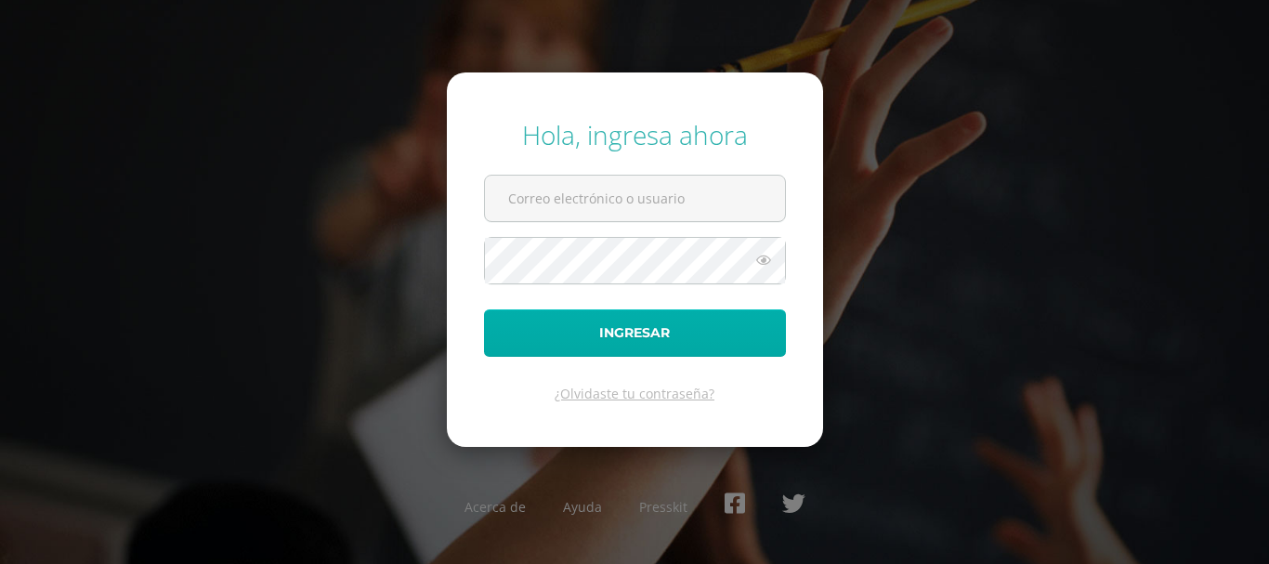
type input "cesarchiche@insarycristovive.edu.gt"
click at [653, 340] on button "Ingresar" at bounding box center [635, 332] width 302 height 47
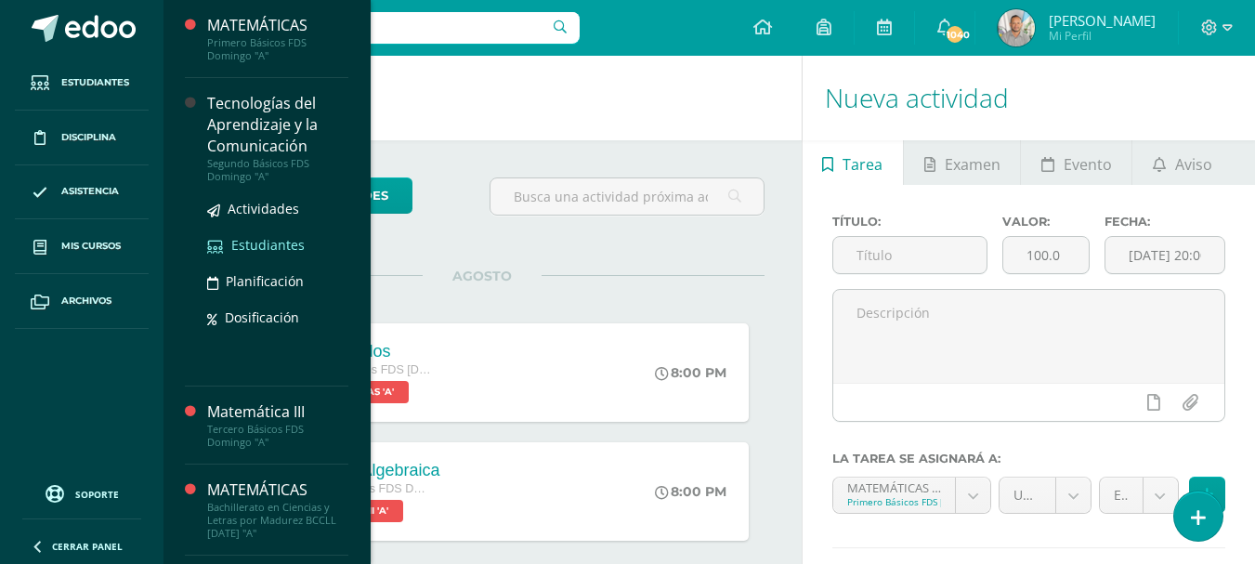
click at [257, 241] on span "Estudiantes" at bounding box center [267, 245] width 73 height 18
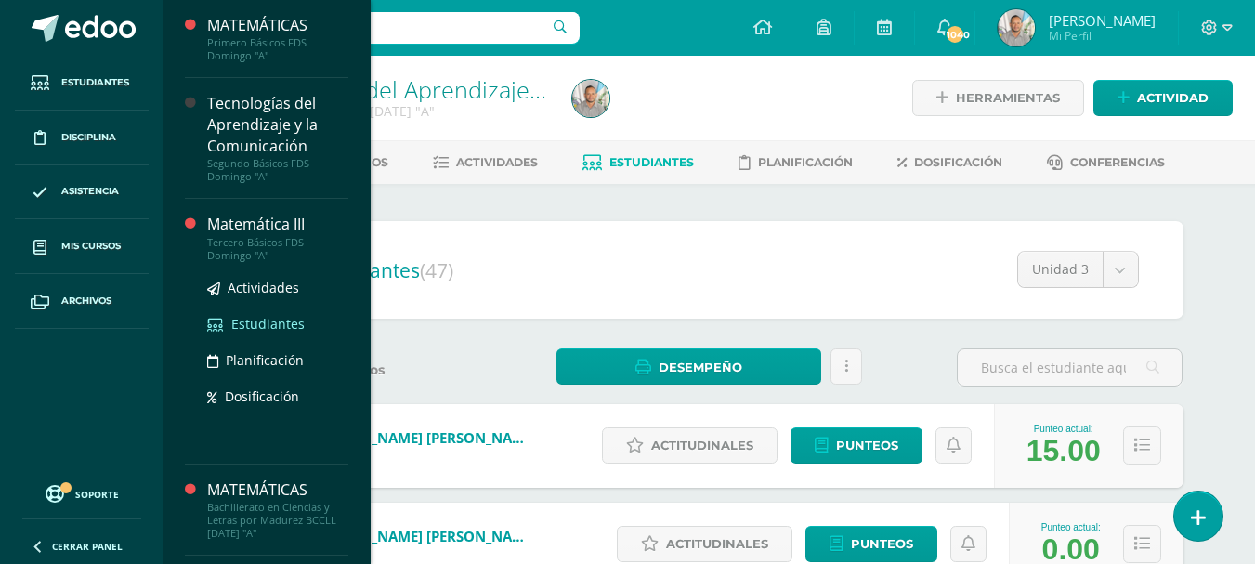
click at [256, 327] on span "Estudiantes" at bounding box center [267, 324] width 73 height 18
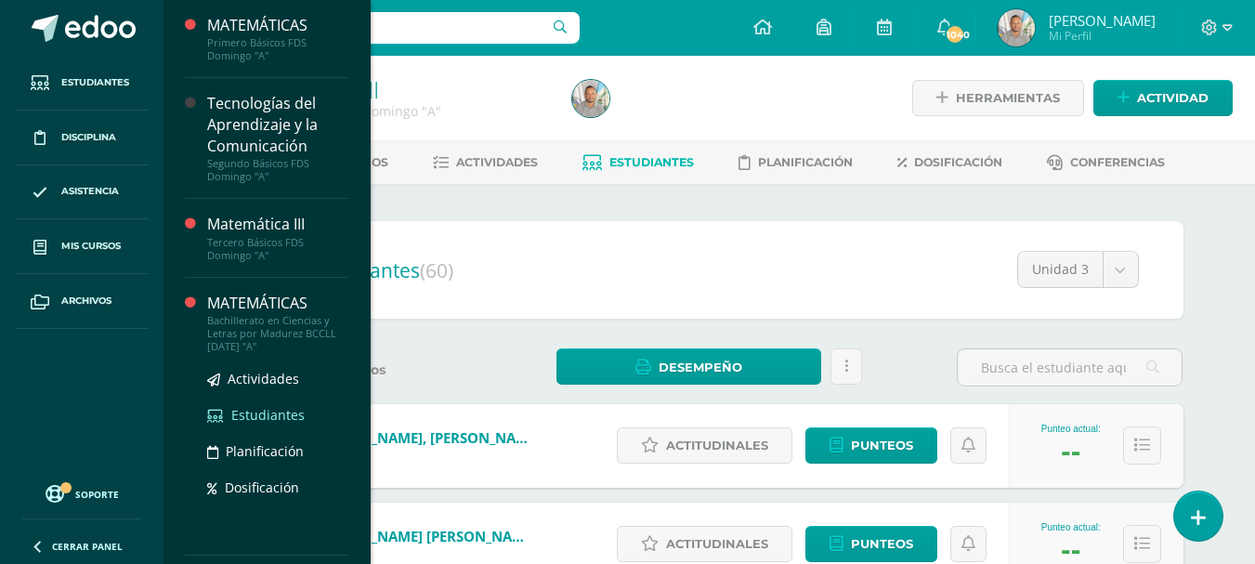
click at [259, 415] on span "Estudiantes" at bounding box center [267, 415] width 73 height 18
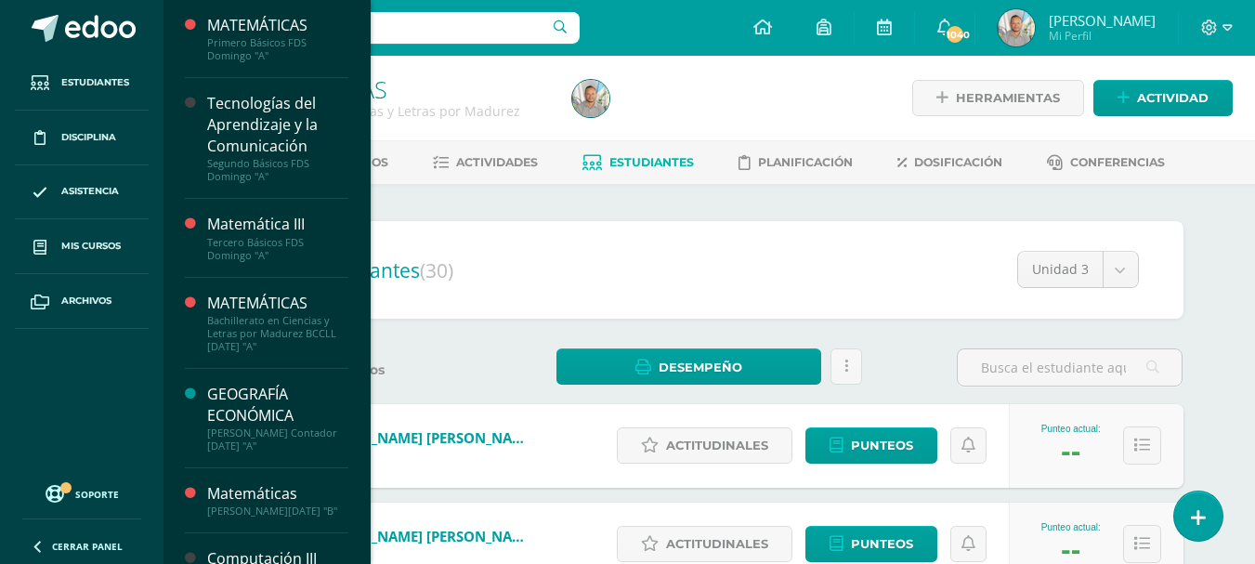
scroll to position [47, 0]
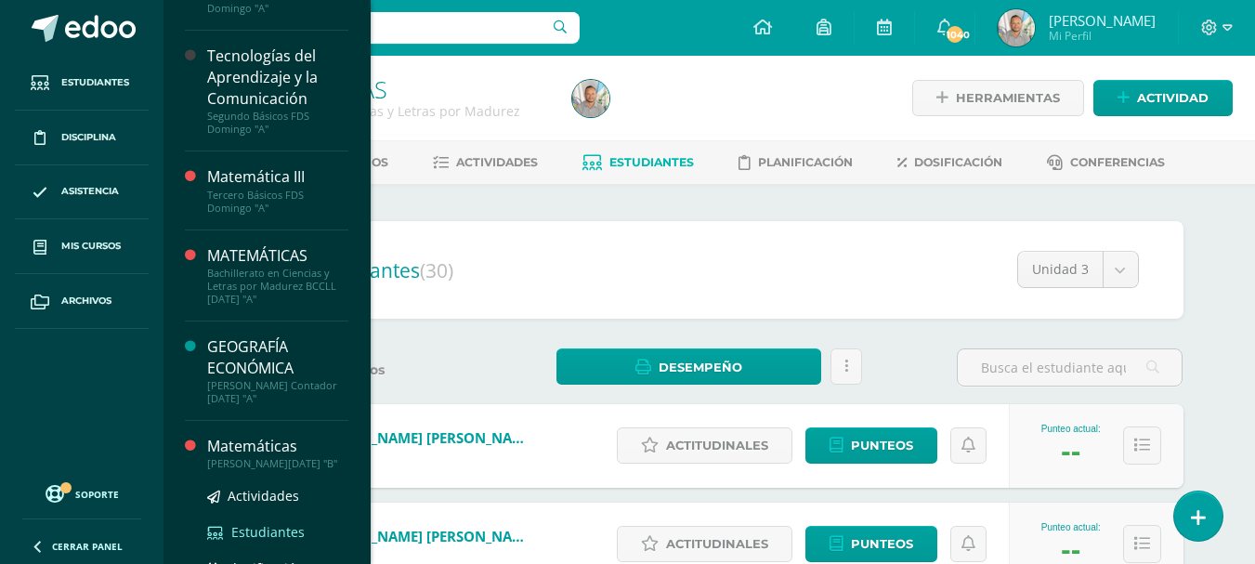
click at [267, 525] on span "Estudiantes" at bounding box center [267, 532] width 73 height 18
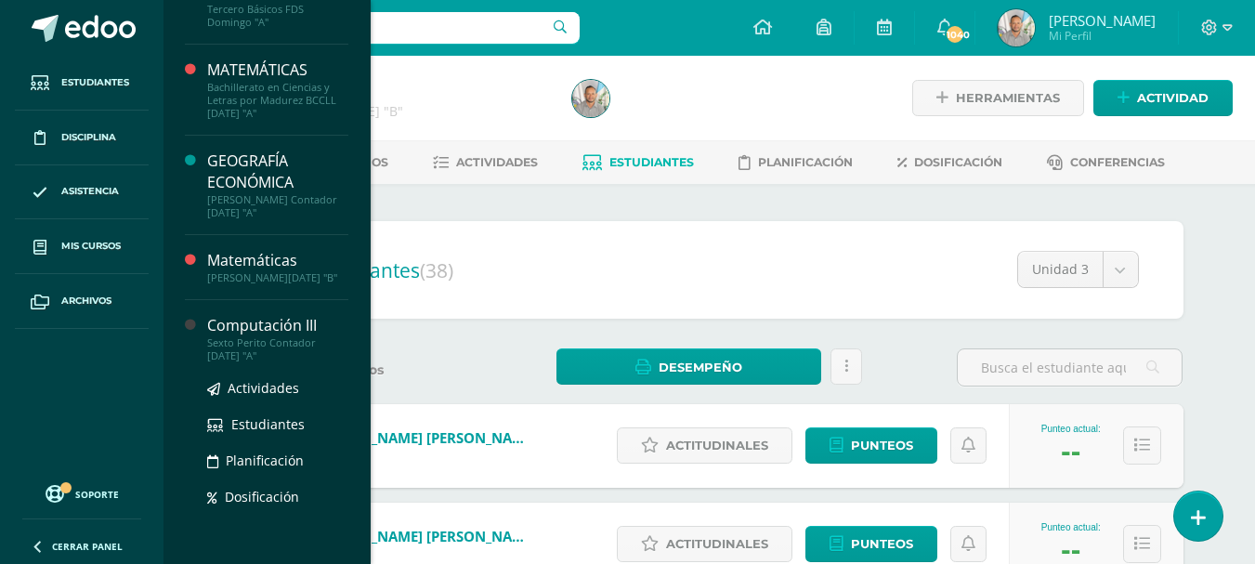
scroll to position [235, 0]
click at [258, 422] on span "Estudiantes" at bounding box center [267, 422] width 73 height 18
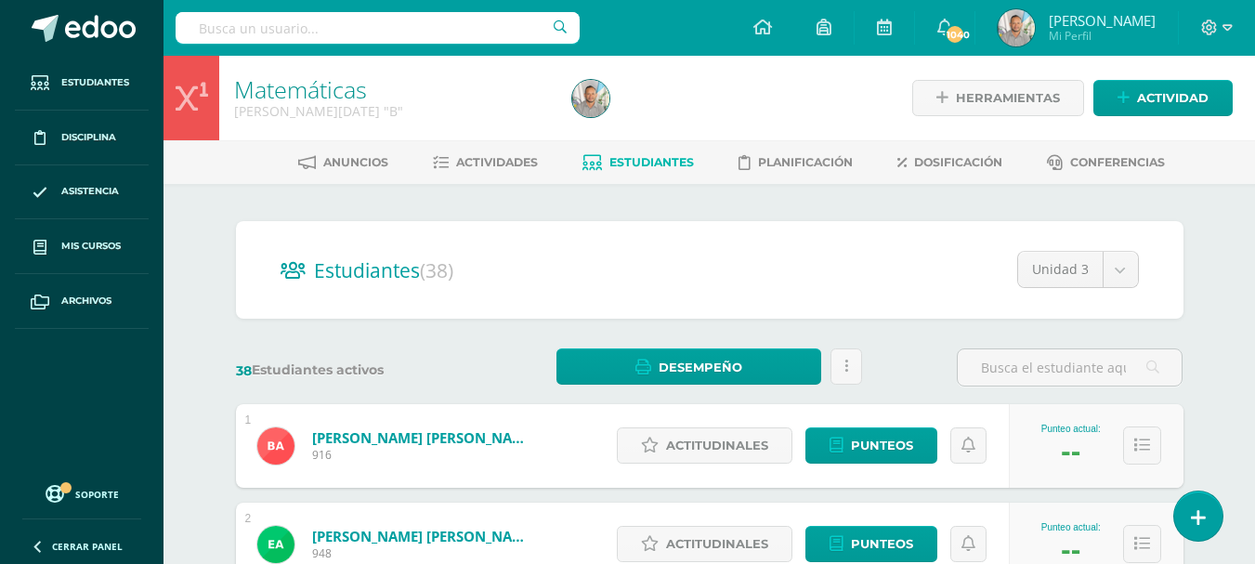
scroll to position [47, 0]
